Goal: Transaction & Acquisition: Purchase product/service

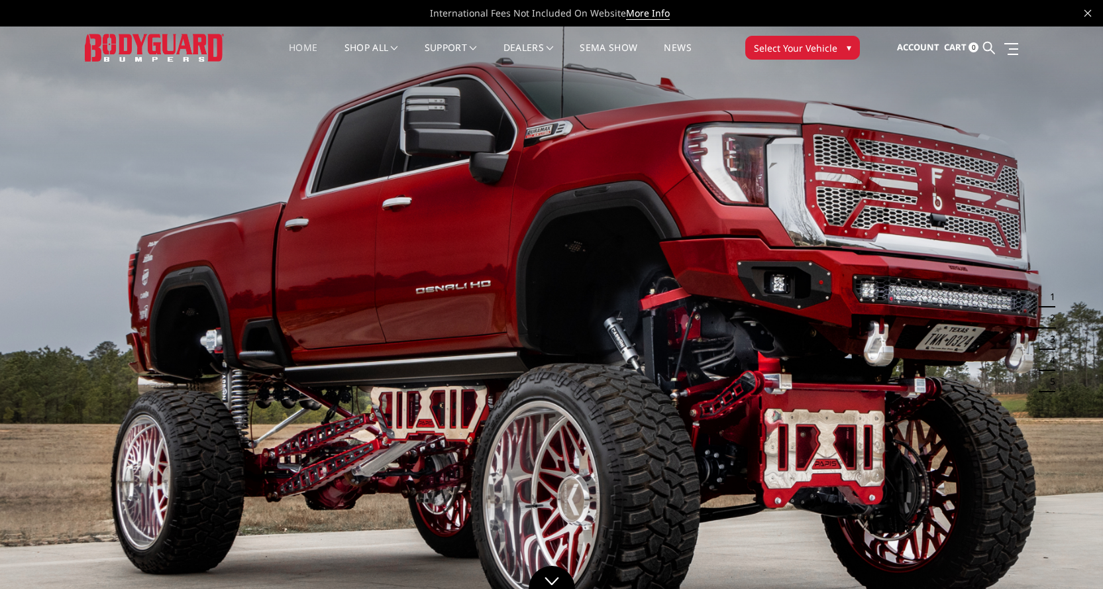
click at [800, 50] on span "Select Your Vehicle" at bounding box center [795, 48] width 83 height 14
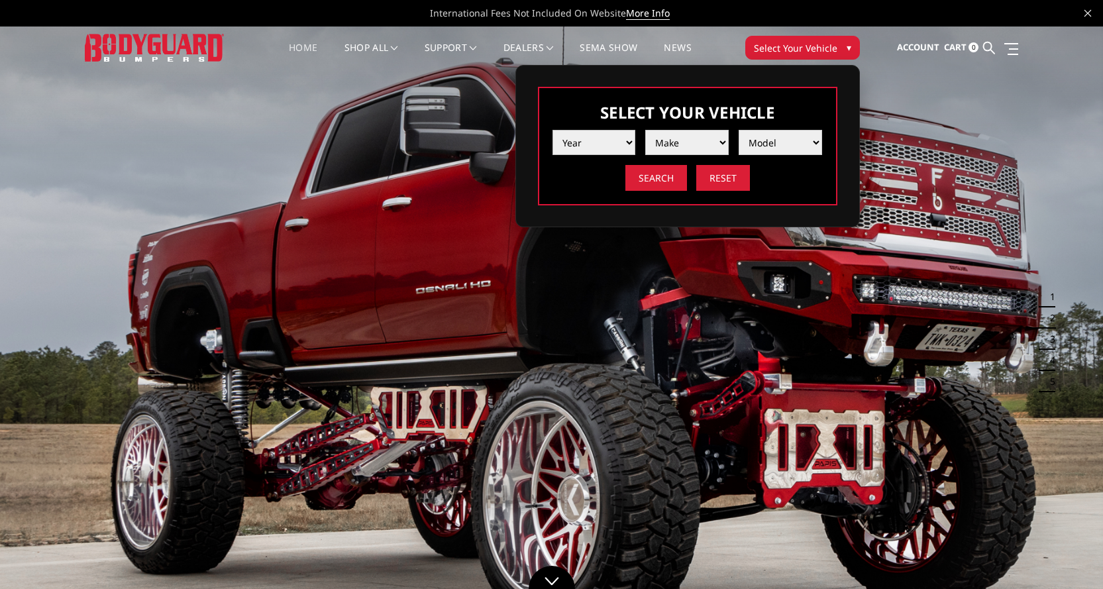
click at [586, 141] on select "Year 2025 2024 2023 2022 2021 2020 2019 2018 2017 2016 2015 2014 2013 2012 2011…" at bounding box center [594, 142] width 83 height 25
select select "yr_2025"
click at [553, 130] on select "Year 2025 2024 2023 2022 2021 2020 2019 2018 2017 2016 2015 2014 2013 2012 2011…" at bounding box center [594, 142] width 83 height 25
click at [701, 148] on select "Make Chevrolet Ford GMC Ram Toyota" at bounding box center [686, 142] width 83 height 25
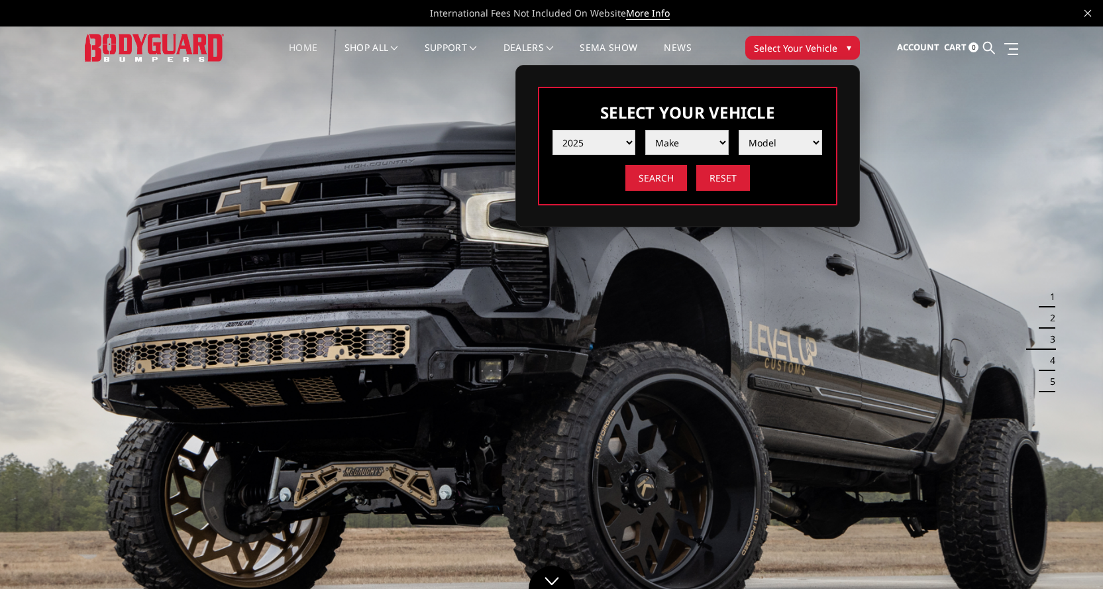
select select "mk_ram"
click at [645, 130] on select "Make Chevrolet Ford GMC Ram Toyota" at bounding box center [686, 142] width 83 height 25
click at [781, 140] on select "Model 1500 6-Lug 1500 Rebel 2500 / 3500 4500 / 5500 RHO" at bounding box center [780, 142] width 83 height 25
select select "md_2500-3500"
click at [739, 130] on select "Model 1500 6-Lug 1500 Rebel 2500 / 3500 4500 / 5500 RHO" at bounding box center [780, 142] width 83 height 25
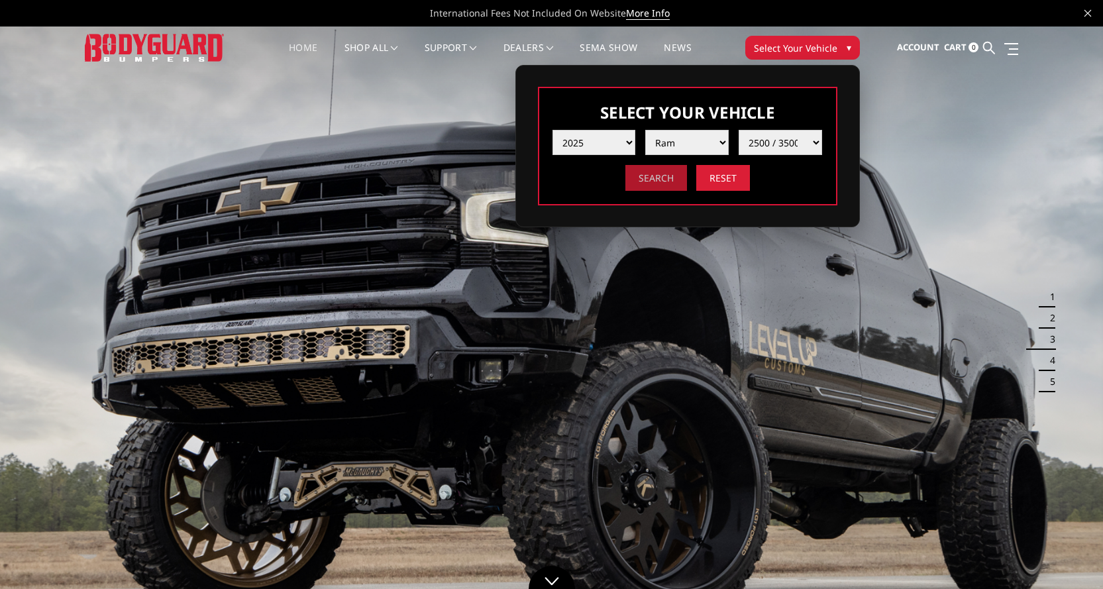
click at [648, 178] on input "Search" at bounding box center [656, 178] width 62 height 26
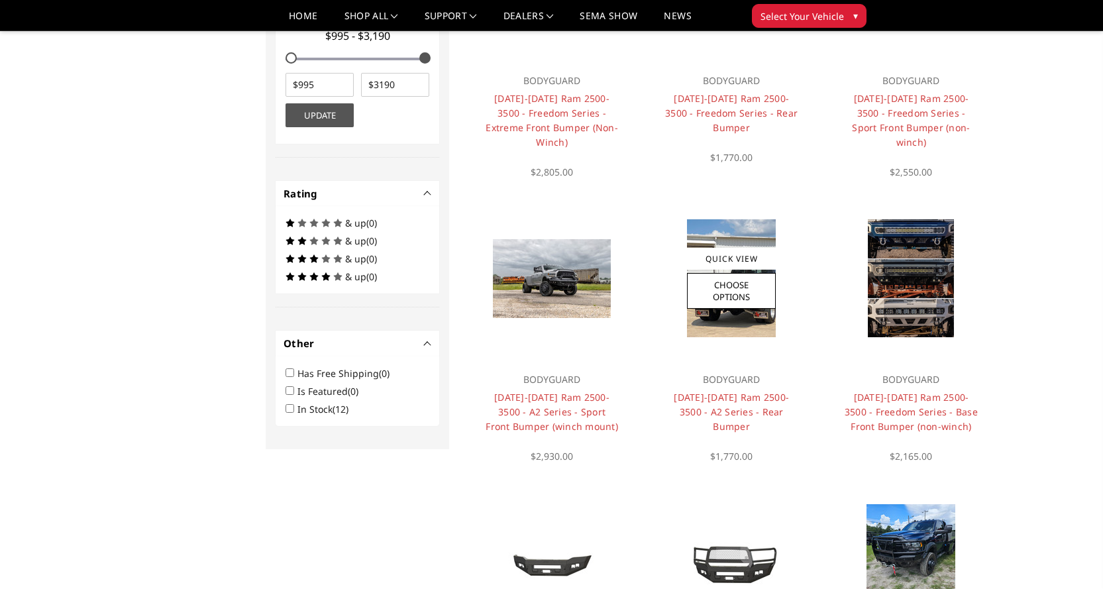
scroll to position [570, 0]
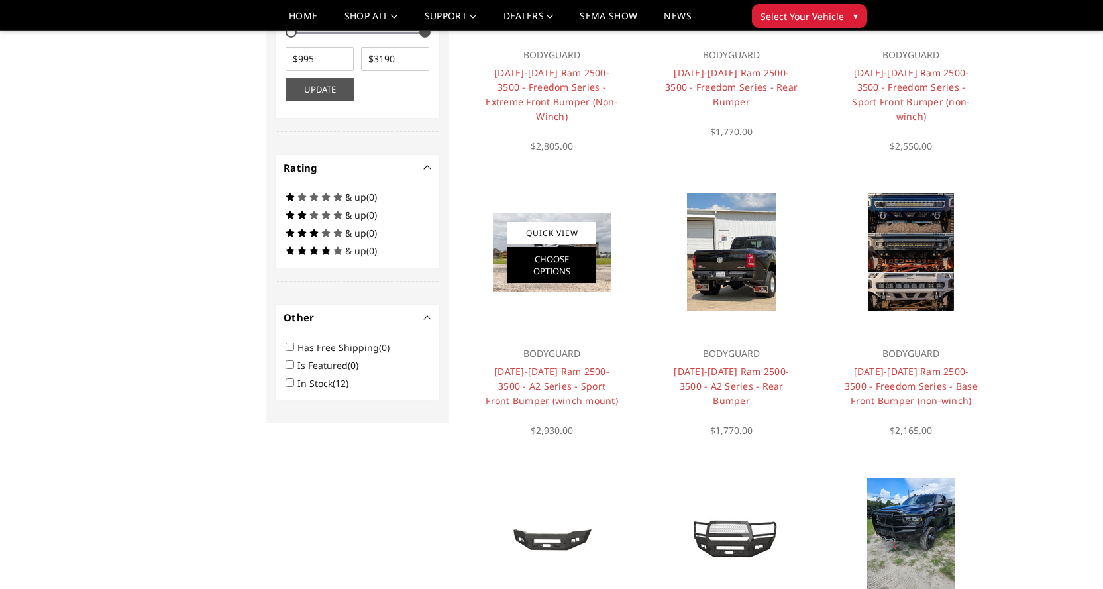
click at [559, 247] on link "Choose Options" at bounding box center [552, 265] width 89 height 36
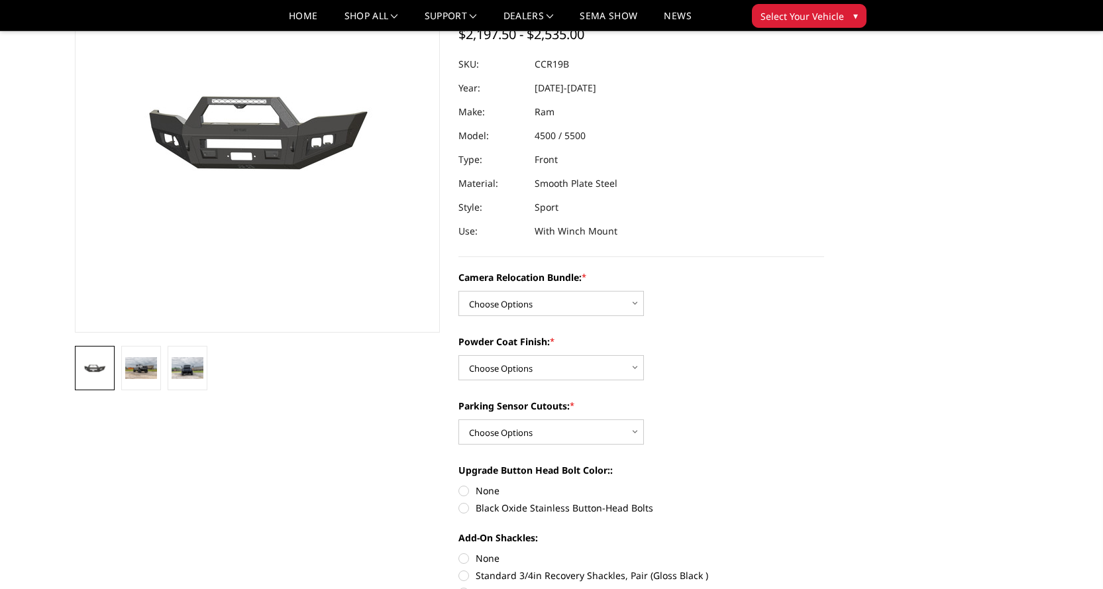
scroll to position [133, 0]
click at [520, 304] on select "Choose Options WITHOUT Camera Relocation Bundle WITH Camera Relocation Bundle" at bounding box center [552, 302] width 186 height 25
select select "2602"
click at [459, 290] on select "Choose Options WITHOUT Camera Relocation Bundle WITH Camera Relocation Bundle" at bounding box center [552, 302] width 186 height 25
click at [524, 368] on select "Choose Options Textured Black Powder Coat Bare Metal" at bounding box center [552, 366] width 186 height 25
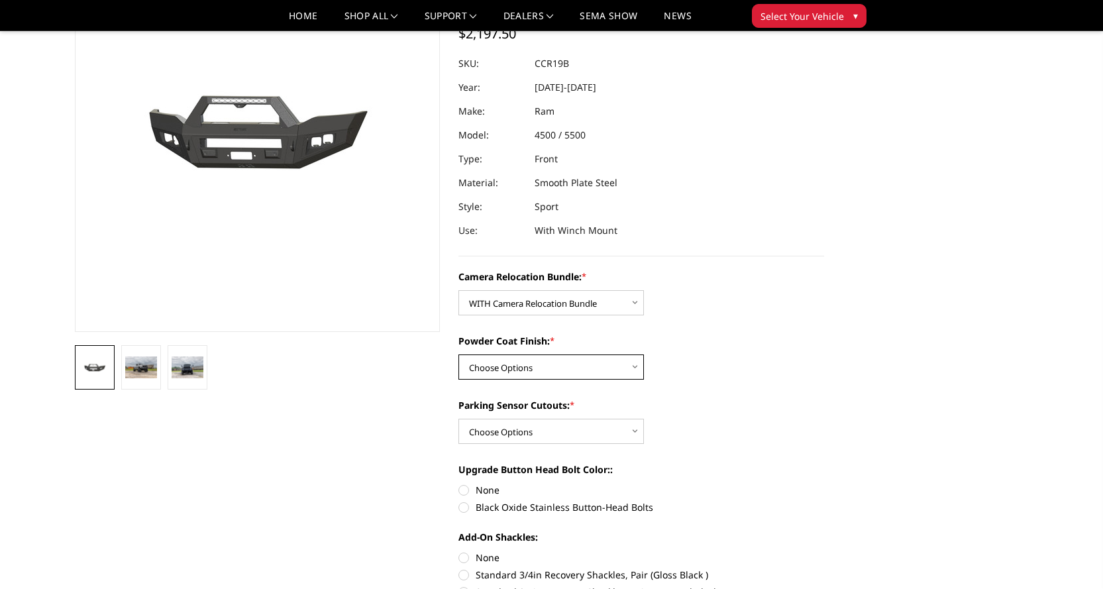
select select "2601"
click at [459, 354] on select "Choose Options Textured Black Powder Coat Bare Metal" at bounding box center [552, 366] width 186 height 25
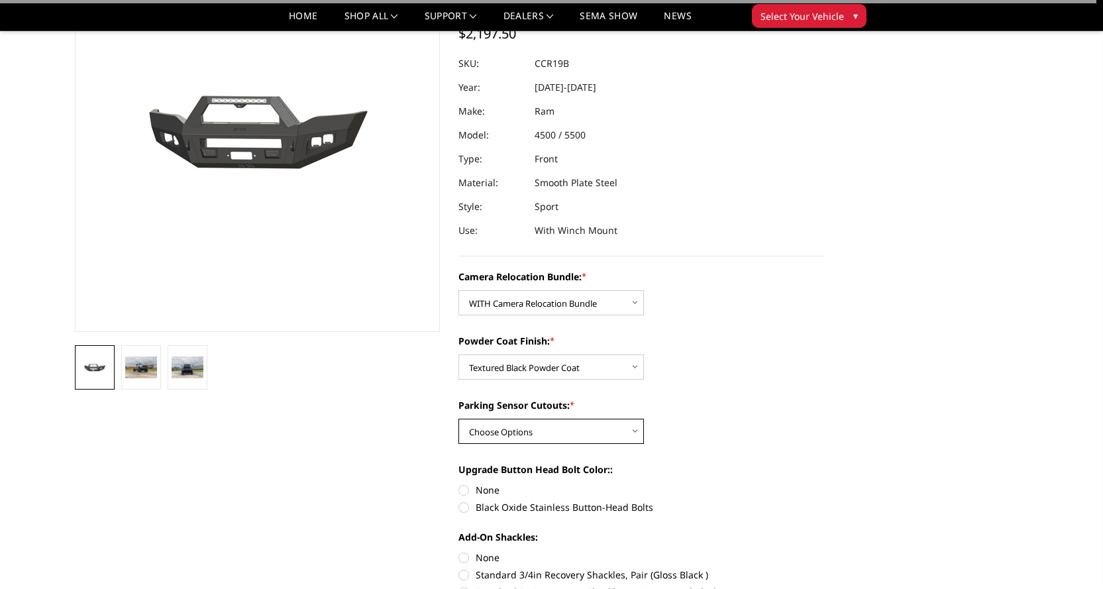
click at [510, 438] on select "Choose Options Yes - With Parking Sensor Cutouts No - Without Parking Sensor Cu…" at bounding box center [552, 431] width 186 height 25
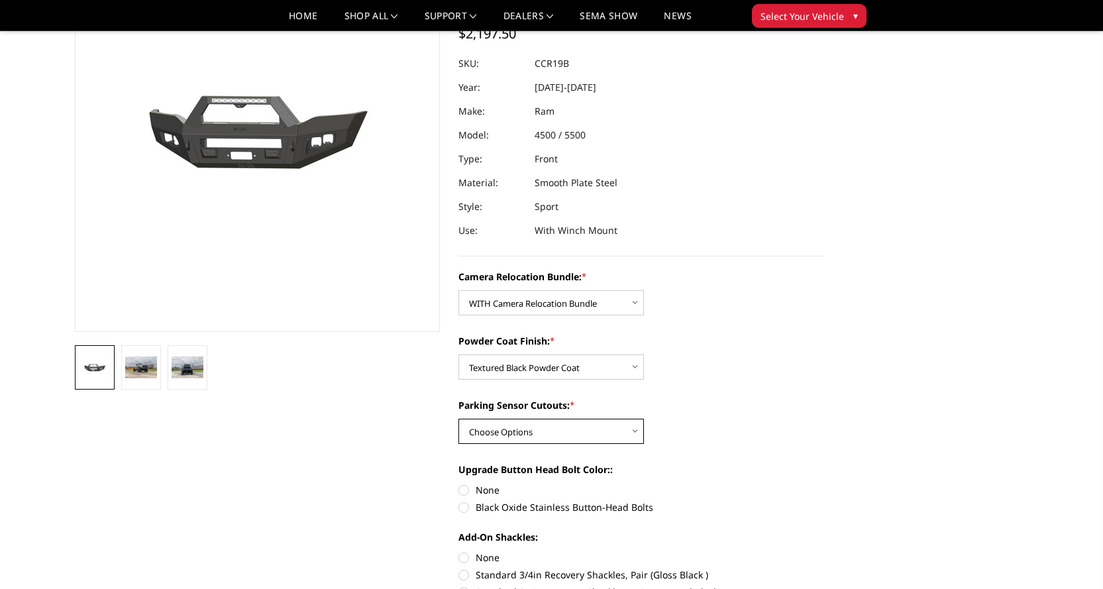
select select "2599"
click at [459, 419] on select "Choose Options Yes - With Parking Sensor Cutouts No - Without Parking Sensor Cu…" at bounding box center [552, 431] width 186 height 25
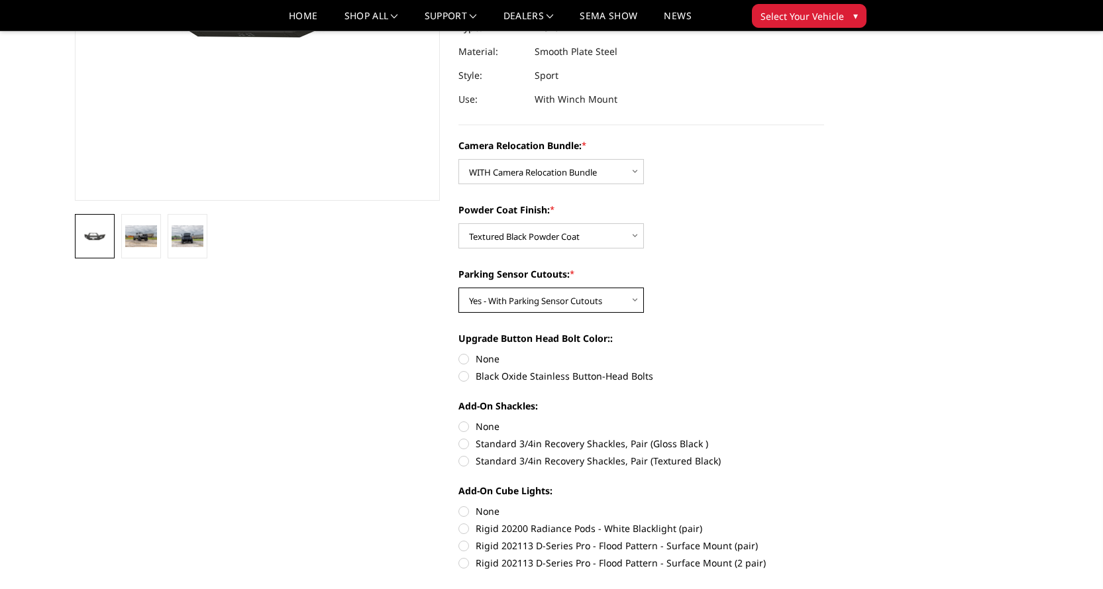
scroll to position [265, 0]
click at [458, 355] on section "2019-2025 Ram 2500-3500 - A2 Series - Sport Front Bumper (winch mount) Write a …" at bounding box center [641, 404] width 384 height 1205
click at [461, 424] on label "None" at bounding box center [642, 425] width 366 height 14
click at [459, 419] on input "None" at bounding box center [459, 418] width 1 height 1
radio input "true"
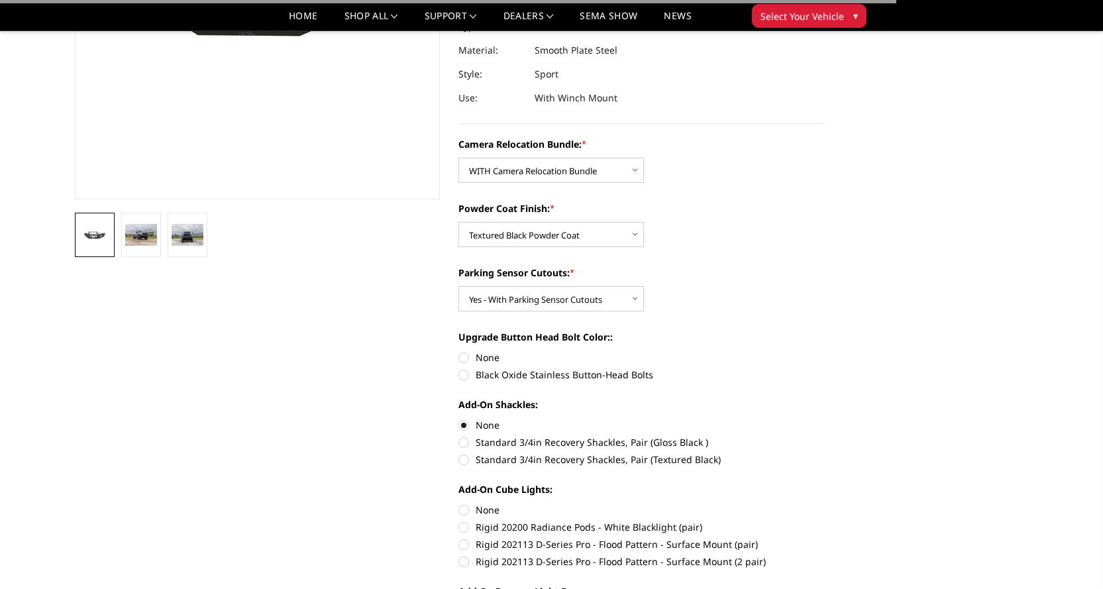
click at [466, 359] on label "None" at bounding box center [642, 358] width 366 height 14
click at [459, 351] on input "None" at bounding box center [459, 351] width 1 height 1
radio input "true"
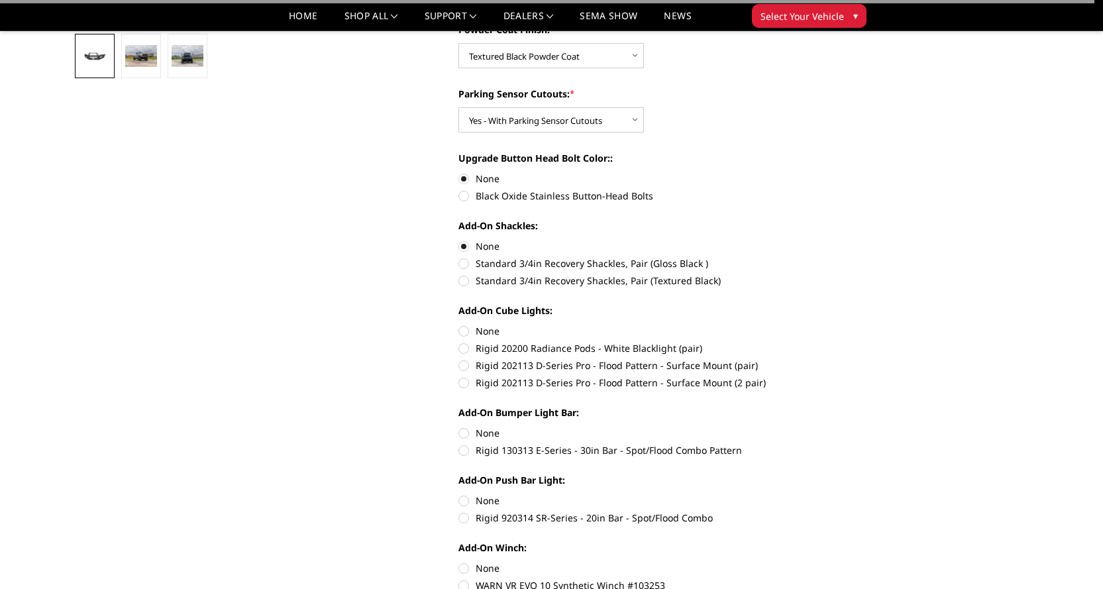
scroll to position [464, 0]
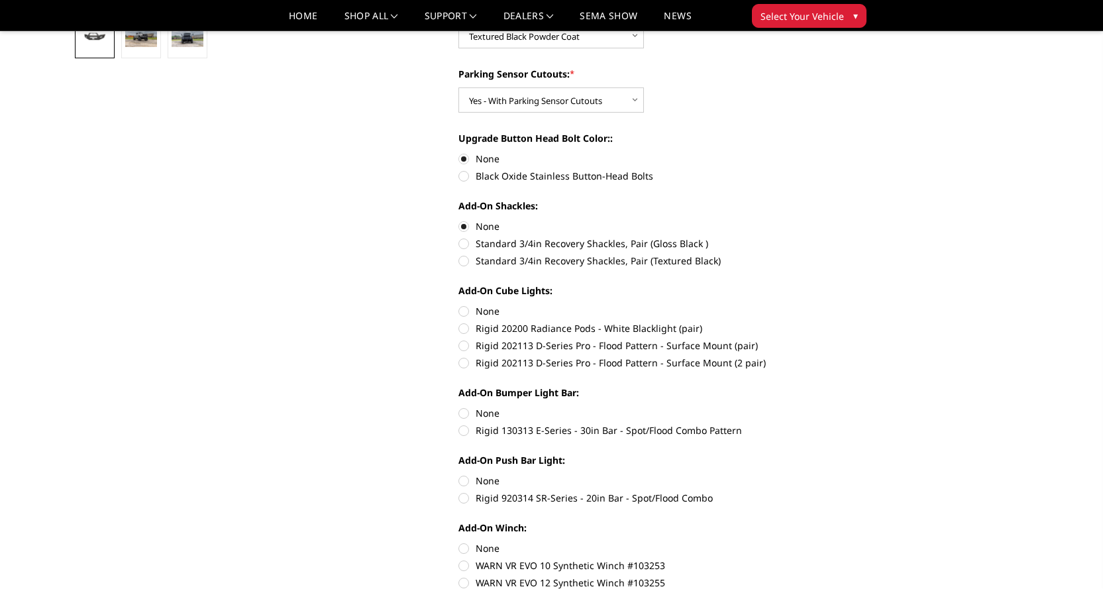
click at [460, 313] on label "None" at bounding box center [642, 311] width 366 height 14
click at [459, 305] on input "None" at bounding box center [459, 304] width 1 height 1
radio input "true"
click at [467, 409] on label "None" at bounding box center [642, 413] width 366 height 14
click at [459, 407] on input "None" at bounding box center [459, 406] width 1 height 1
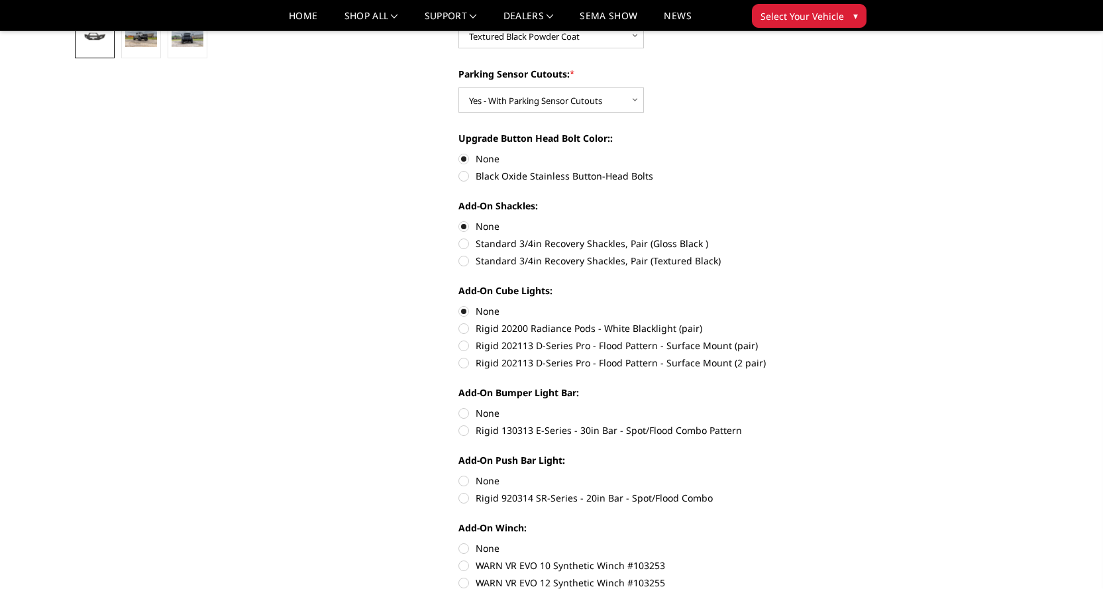
radio input "true"
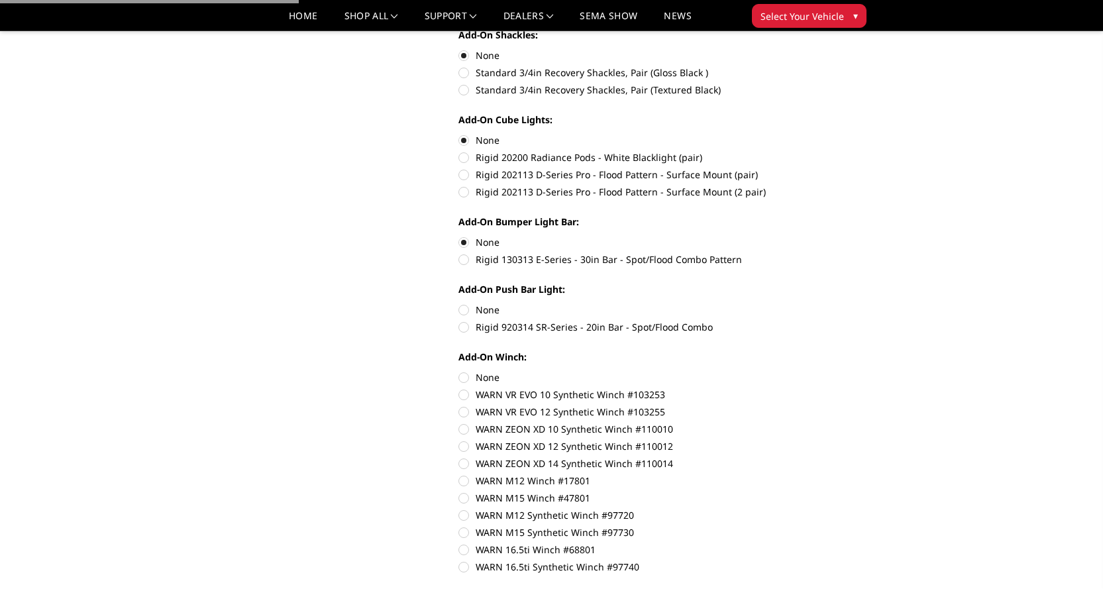
scroll to position [663, 0]
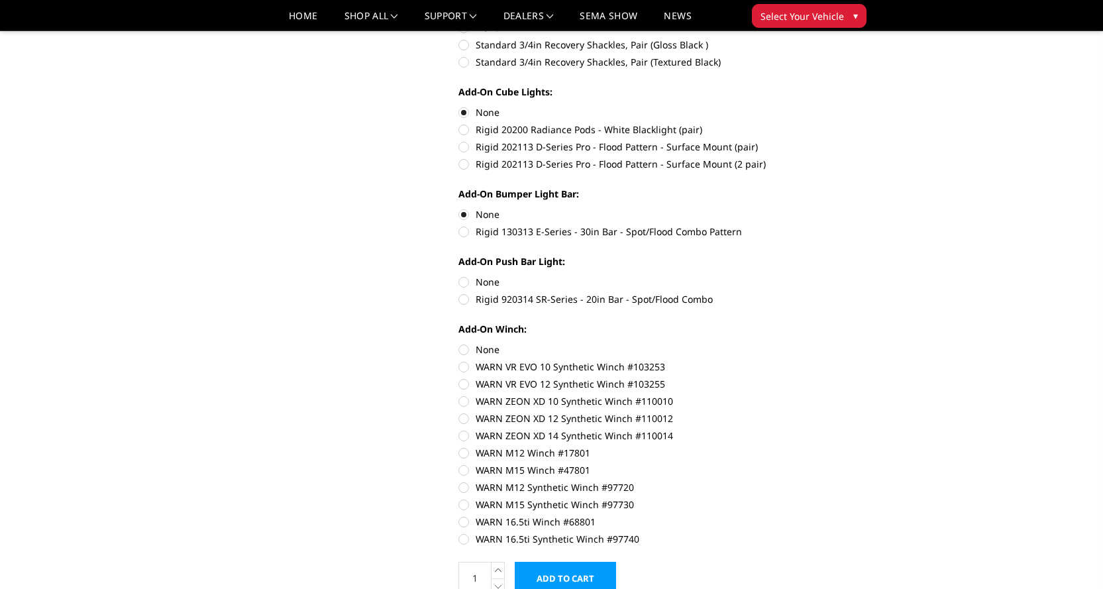
click at [459, 279] on label "None" at bounding box center [642, 282] width 366 height 14
click at [459, 276] on input "None" at bounding box center [459, 275] width 1 height 1
radio input "true"
click at [462, 349] on label "None" at bounding box center [642, 350] width 366 height 14
click at [459, 343] on input "None" at bounding box center [459, 343] width 1 height 1
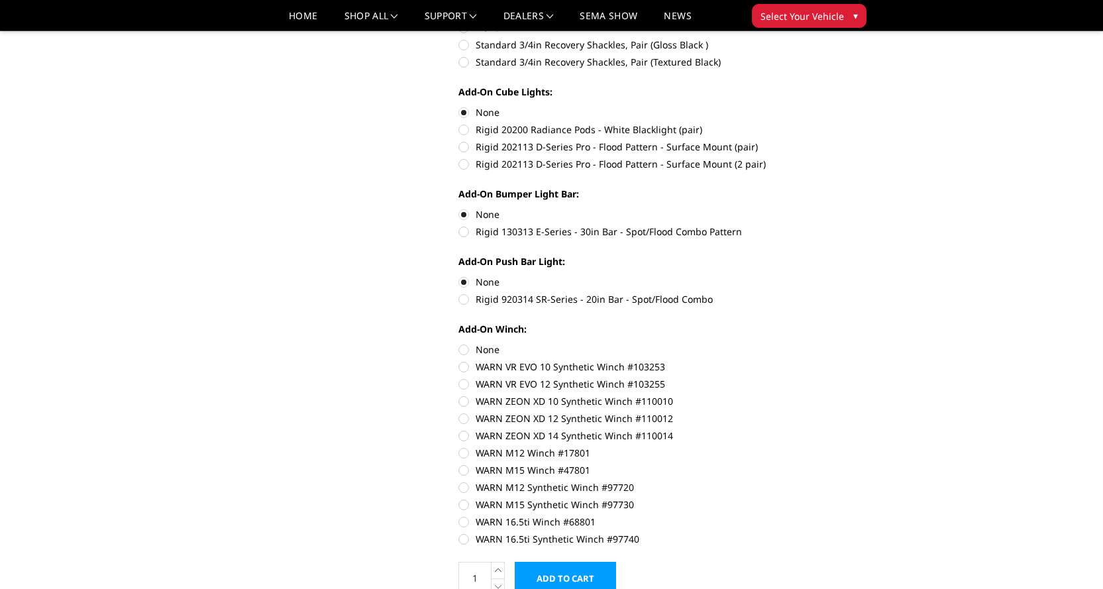
radio input "true"
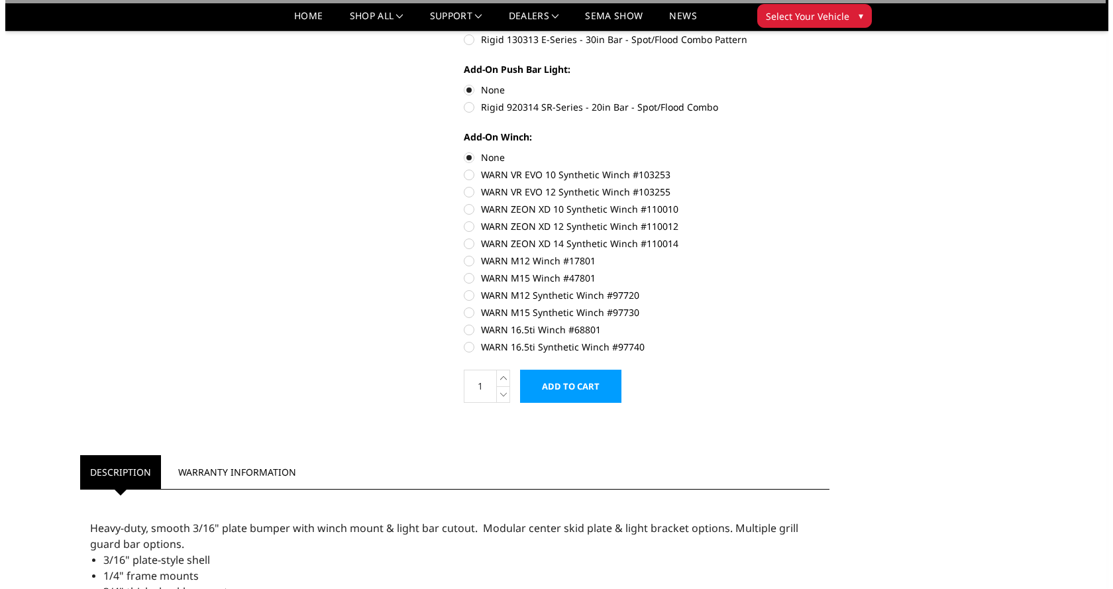
scroll to position [861, 0]
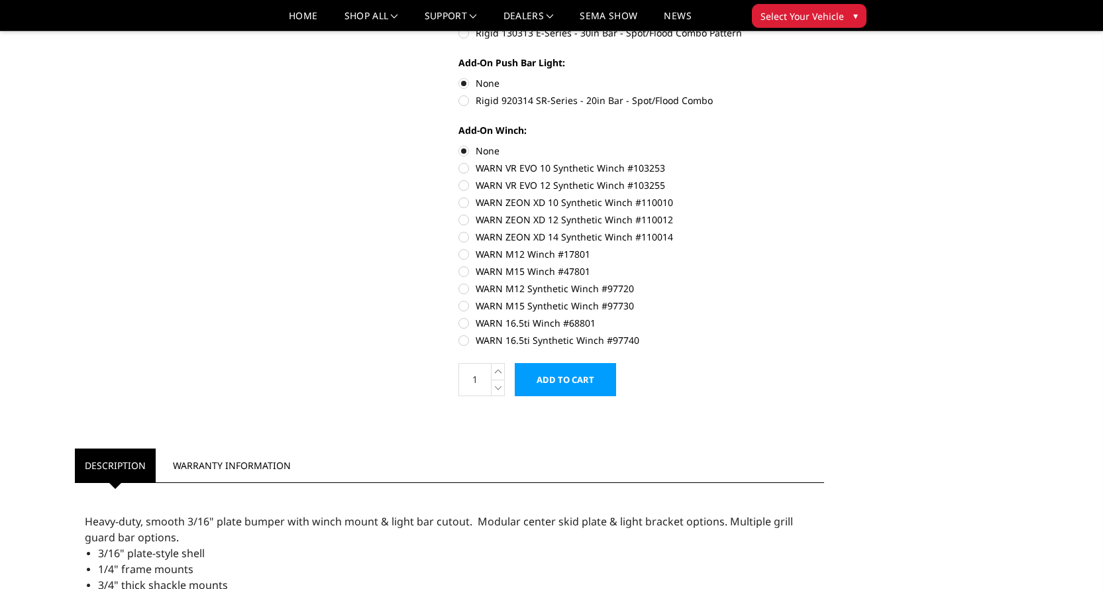
click at [578, 383] on input "Add to Cart" at bounding box center [565, 379] width 101 height 33
